Goal: Register for event/course

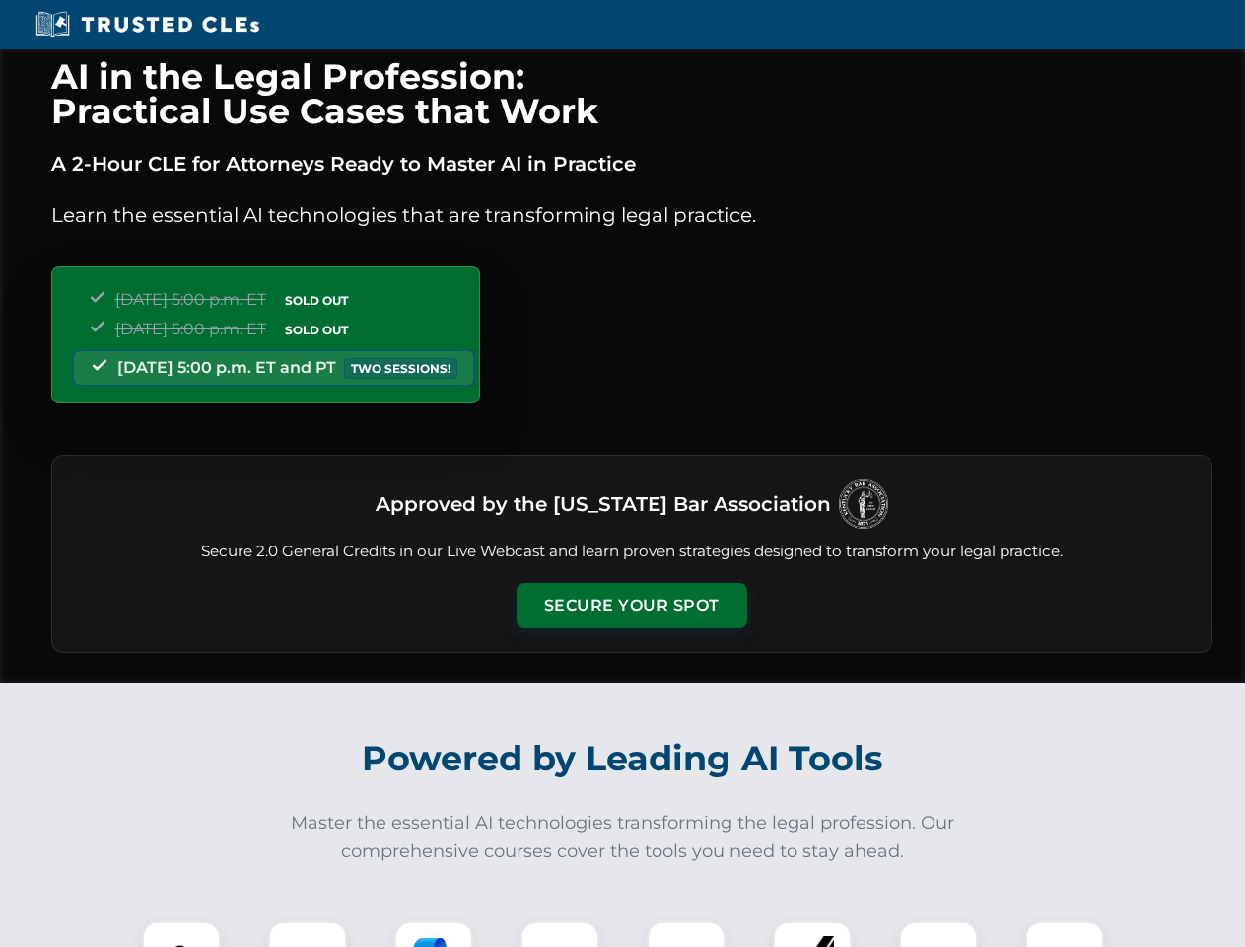
click at [631, 605] on button "Secure Your Spot" at bounding box center [632, 605] width 231 height 45
click at [181, 934] on img at bounding box center [181, 960] width 57 height 57
click at [308, 934] on div at bounding box center [307, 960] width 79 height 79
click at [434, 934] on div at bounding box center [433, 960] width 79 height 79
click at [560, 934] on img at bounding box center [559, 960] width 55 height 55
